Goal: Task Accomplishment & Management: Use online tool/utility

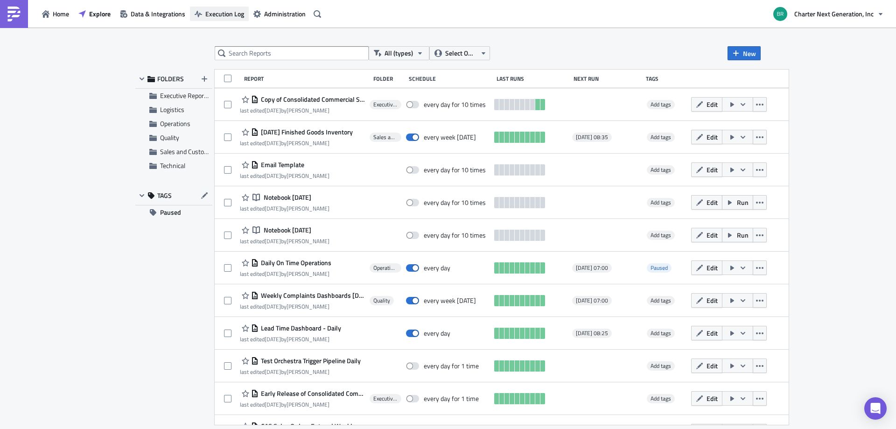
click at [229, 14] on span "Execution Log" at bounding box center [224, 14] width 39 height 10
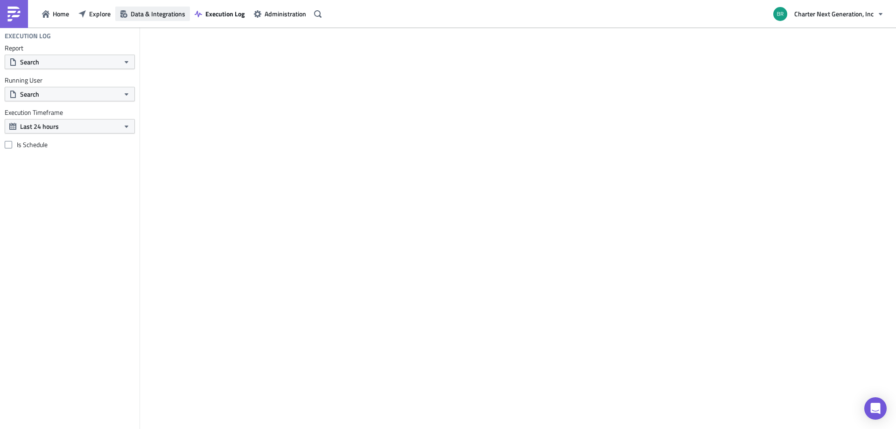
click at [147, 9] on span "Data & Integrations" at bounding box center [158, 14] width 55 height 10
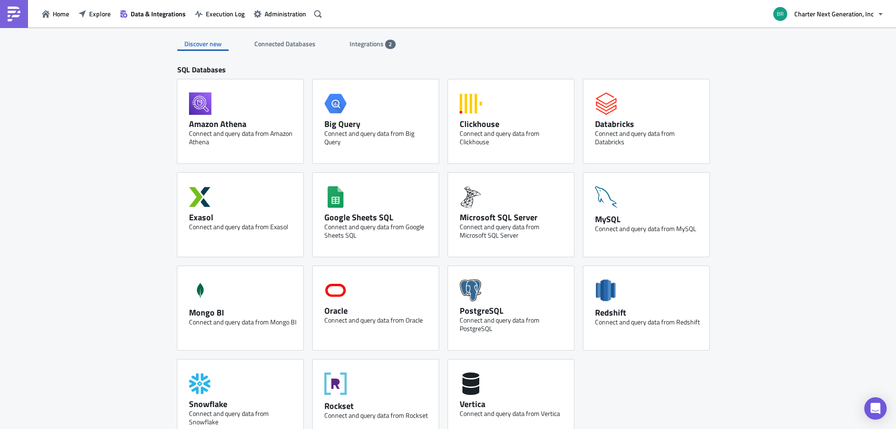
click at [379, 42] on span "Integrations" at bounding box center [366, 44] width 35 height 10
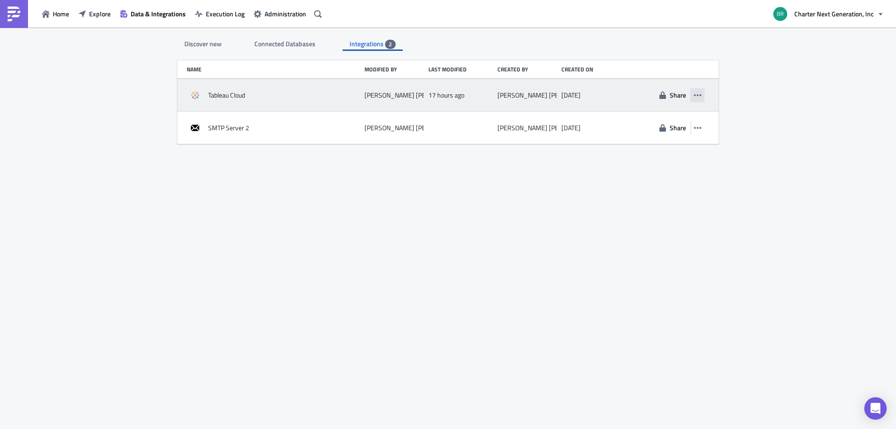
click at [698, 95] on icon "button" at bounding box center [697, 95] width 7 height 2
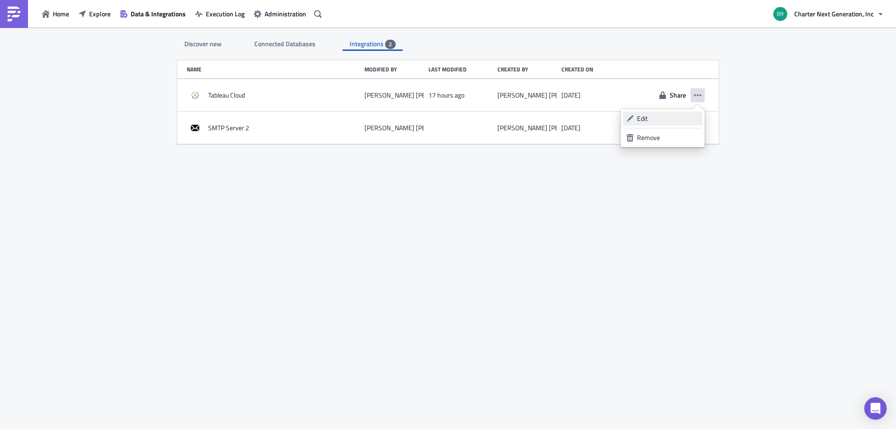
click at [645, 123] on link "Edit" at bounding box center [662, 118] width 79 height 14
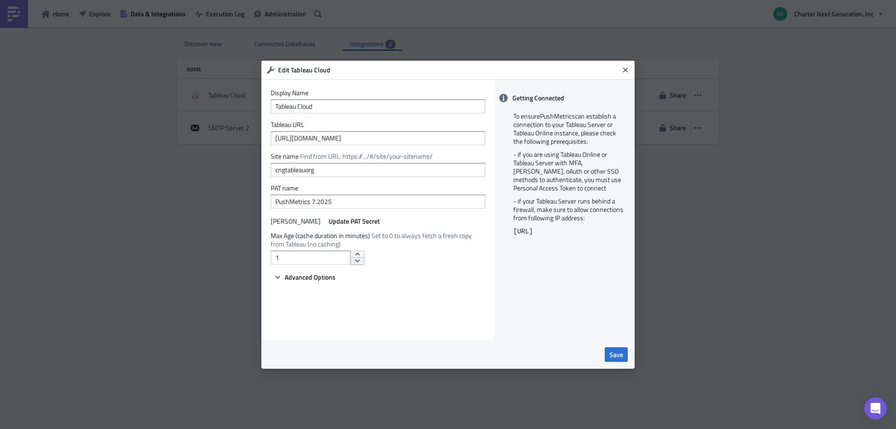
type input "0"
click at [353, 257] on div at bounding box center [357, 257] width 14 height 14
click at [614, 348] on button "Save" at bounding box center [615, 354] width 23 height 14
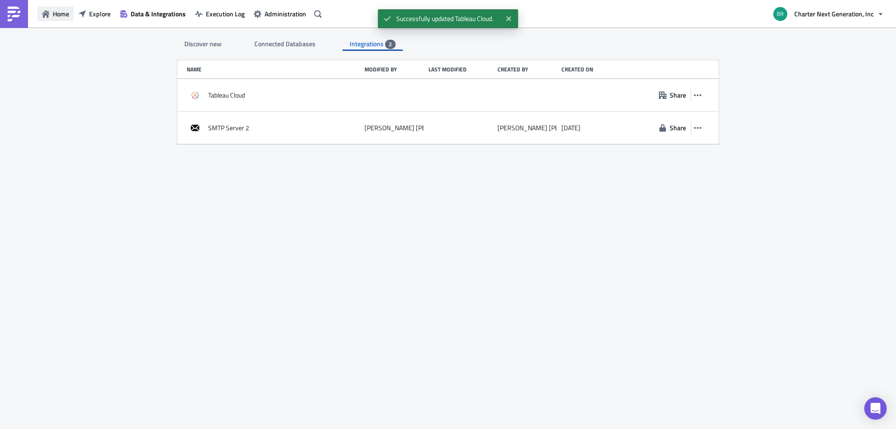
click at [60, 10] on span "Home" at bounding box center [61, 14] width 16 height 10
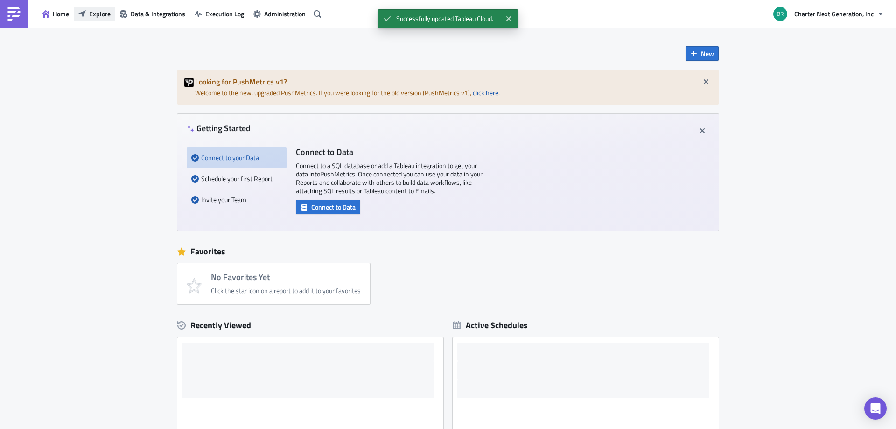
click at [84, 12] on icon "button" at bounding box center [81, 13] width 7 height 7
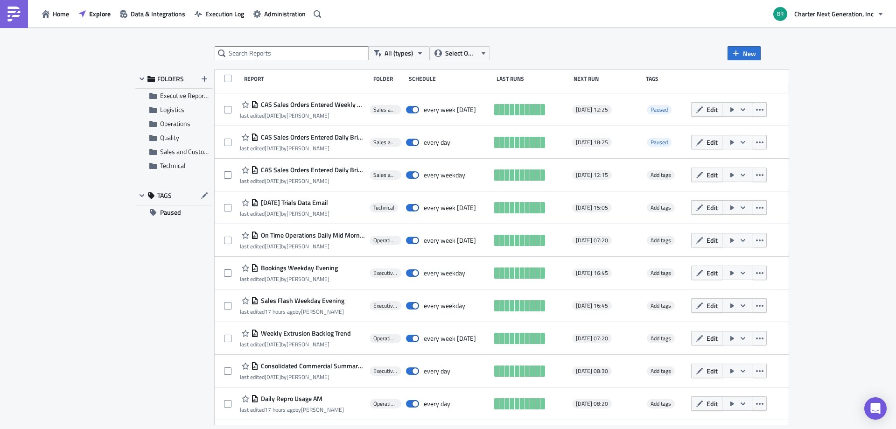
scroll to position [382, 0]
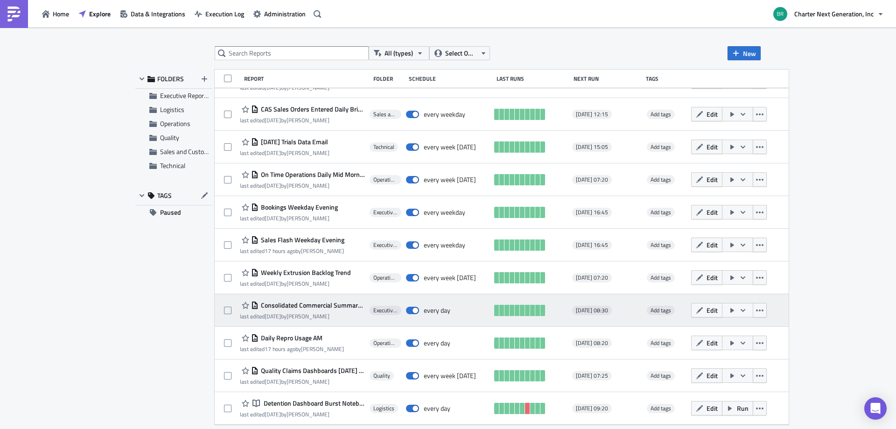
click at [750, 310] on button "button" at bounding box center [737, 310] width 31 height 14
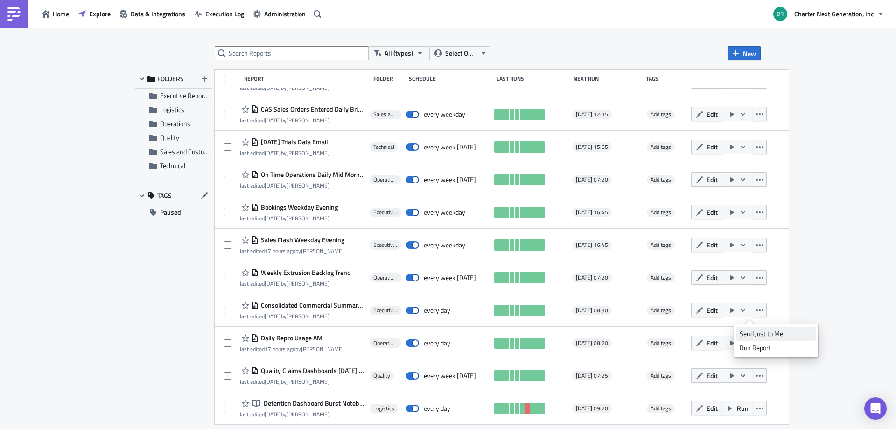
click at [771, 330] on div "Send Just to Me" at bounding box center [775, 333] width 73 height 9
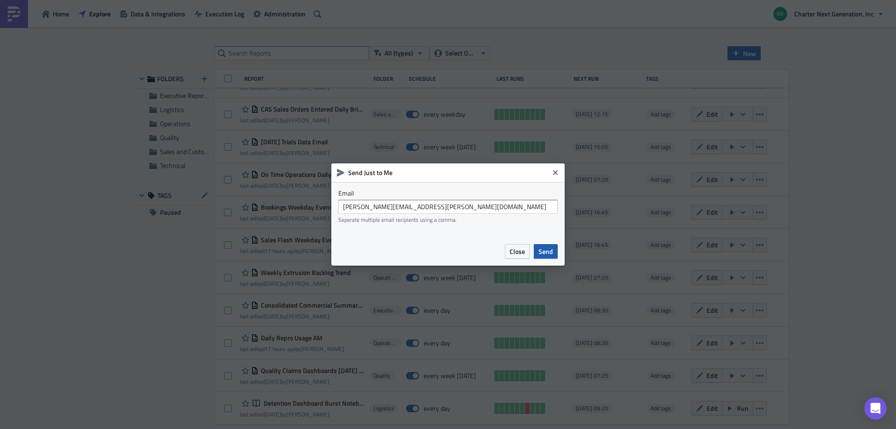
click at [551, 251] on span "Send" at bounding box center [545, 251] width 14 height 10
